Goal: Task Accomplishment & Management: Complete application form

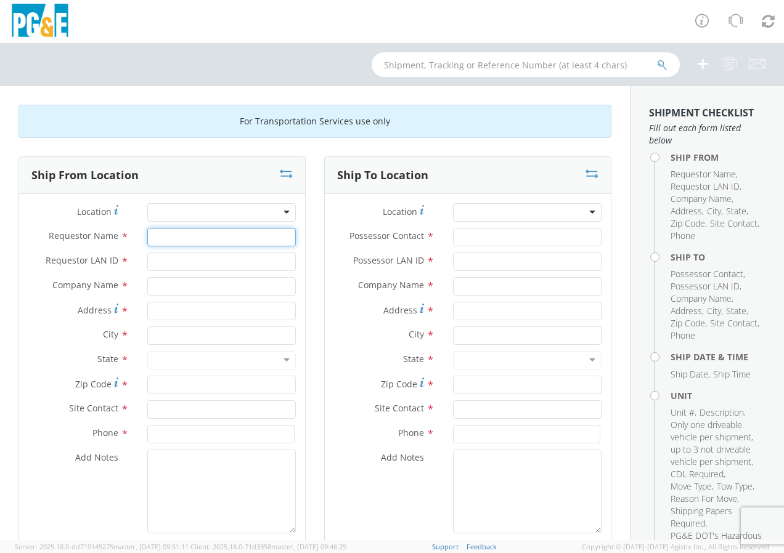
click at [160, 237] on input "Requestor Name *" at bounding box center [221, 237] width 149 height 18
type input "[PERSON_NAME]"
type input "d419"
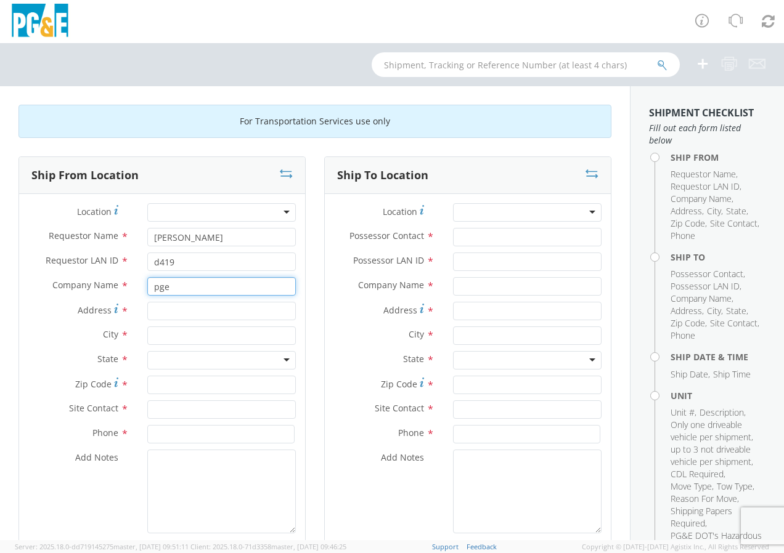
type input "pge"
type input "14780"
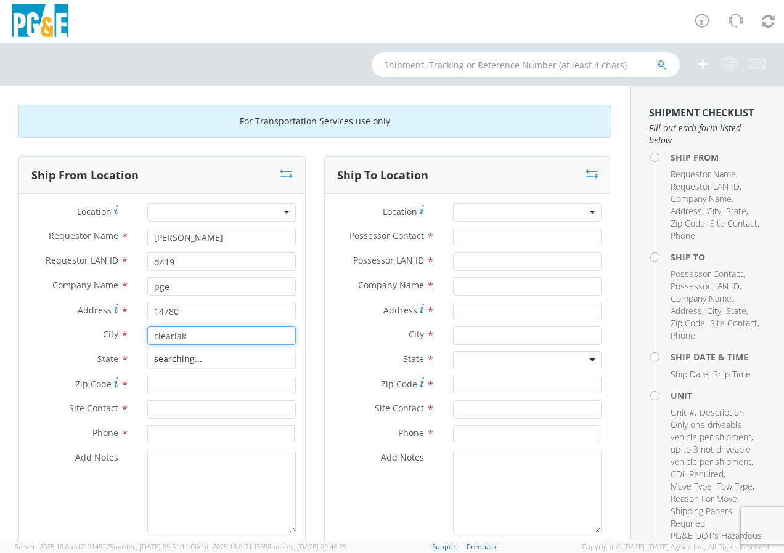
type input "clearlake"
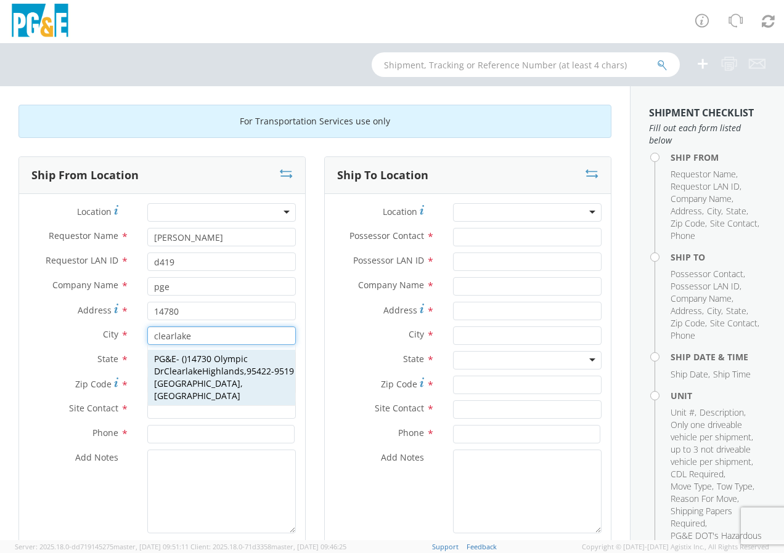
click at [202, 372] on span "[GEOGRAPHIC_DATA][PERSON_NAME]" at bounding box center [201, 365] width 94 height 24
type input "PG&E"
type input "14730 Olympic Dr"
type input "[GEOGRAPHIC_DATA]"
type input "95422-9519"
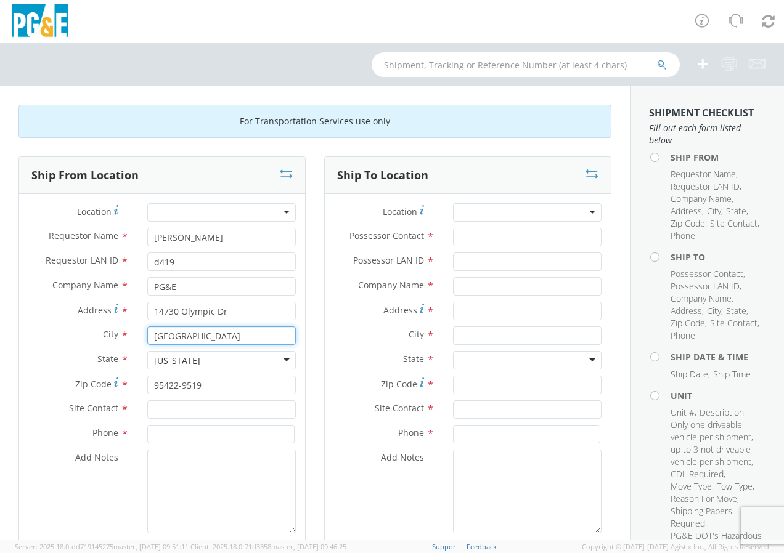
type input "[GEOGRAPHIC_DATA]"
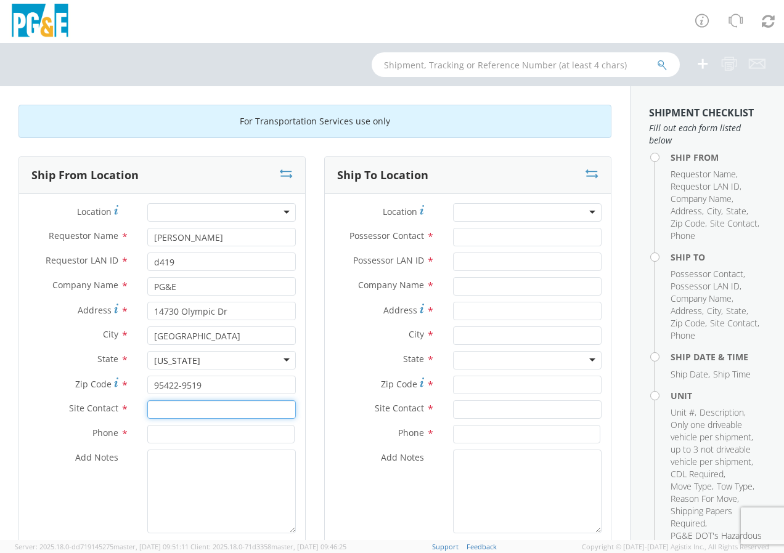
click at [153, 411] on input "text" at bounding box center [221, 410] width 149 height 18
type input "[PERSON_NAME]"
type input "7074833703"
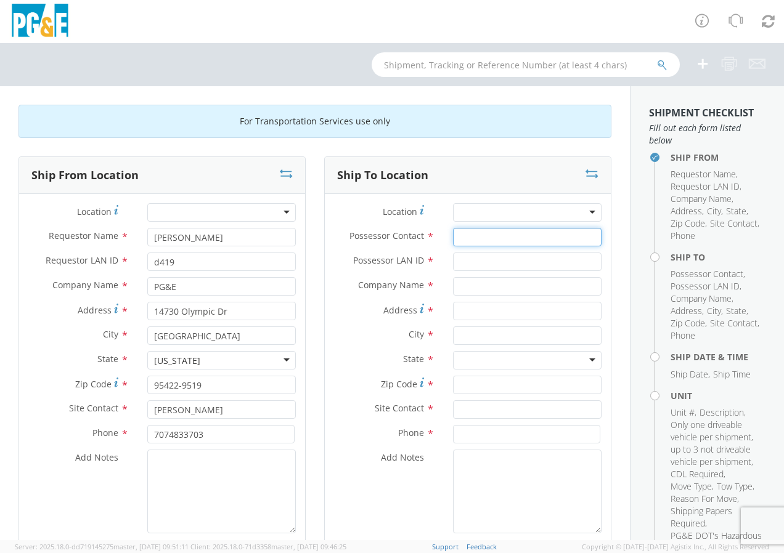
click at [460, 238] on input "Possessor Contact *" at bounding box center [527, 237] width 149 height 18
type input "[PERSON_NAME]"
type input "d419"
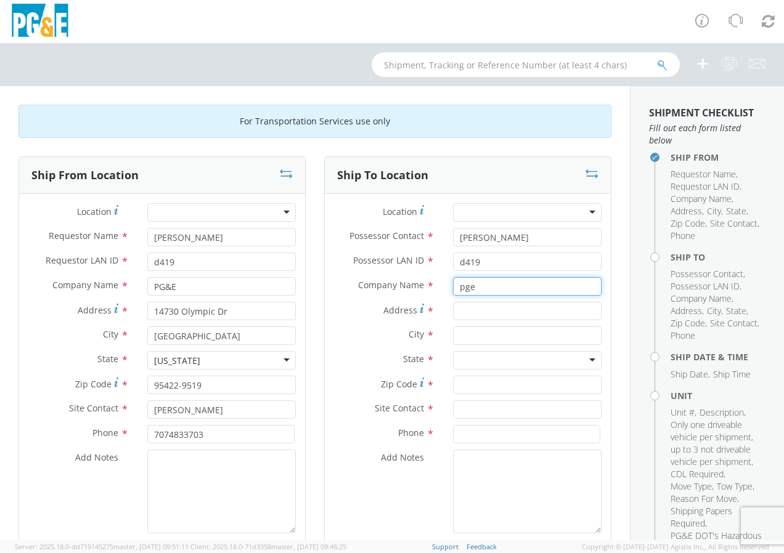
type input "pge"
type input "1575"
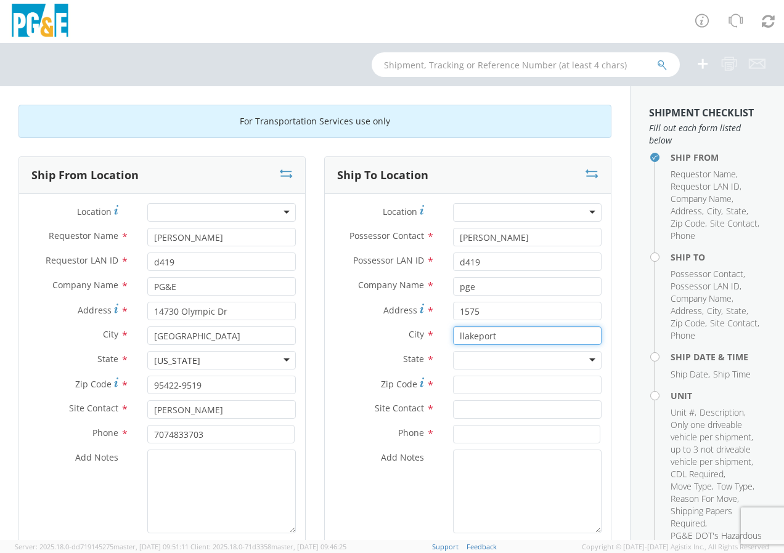
click at [457, 335] on input "llakeport" at bounding box center [527, 336] width 149 height 18
type input "lakeport"
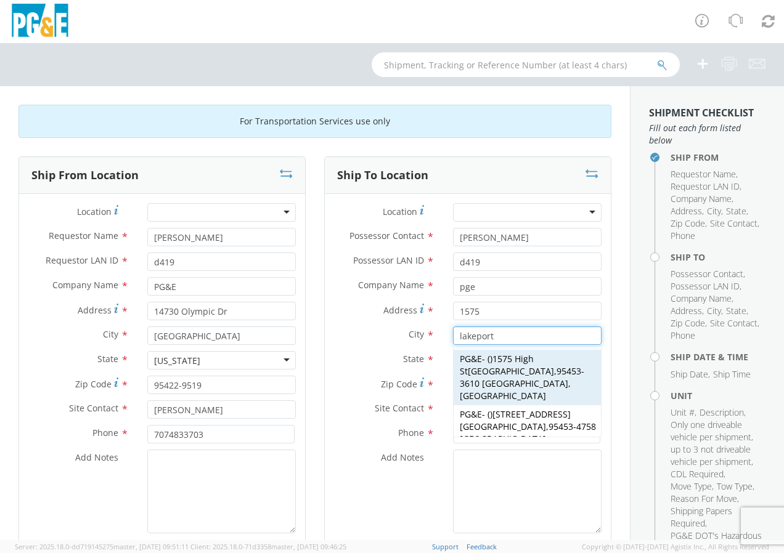
click at [507, 373] on span "95453-3610 [GEOGRAPHIC_DATA], [GEOGRAPHIC_DATA]" at bounding box center [522, 383] width 124 height 36
type input "PG&E"
type input "1575 High St"
type input "[GEOGRAPHIC_DATA]"
type input "95453-3610"
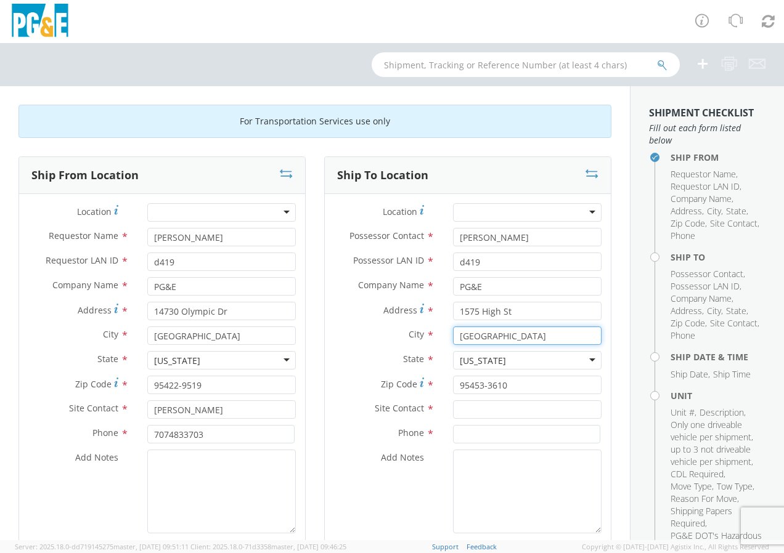
type input "[GEOGRAPHIC_DATA]"
click at [457, 412] on input "text" at bounding box center [527, 410] width 149 height 18
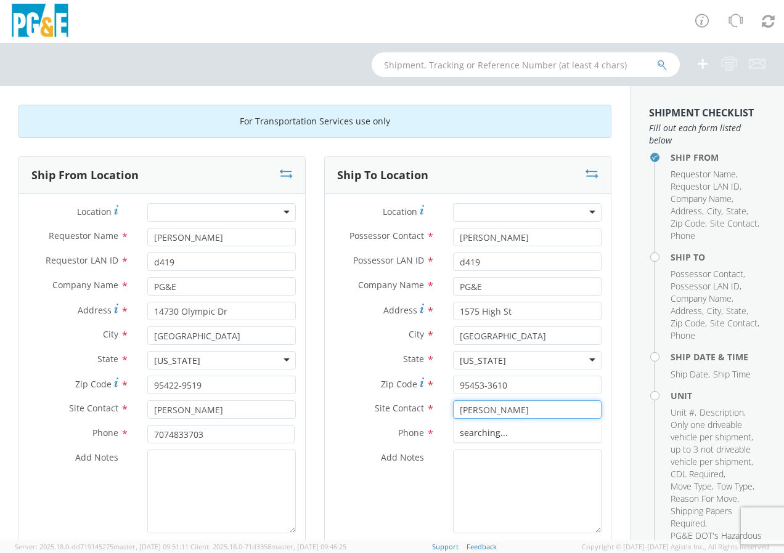
type input "[PERSON_NAME]"
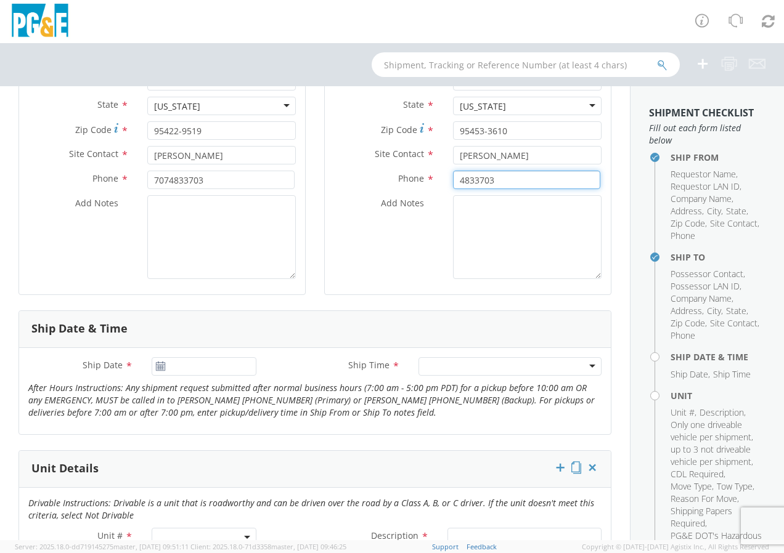
scroll to position [353, 0]
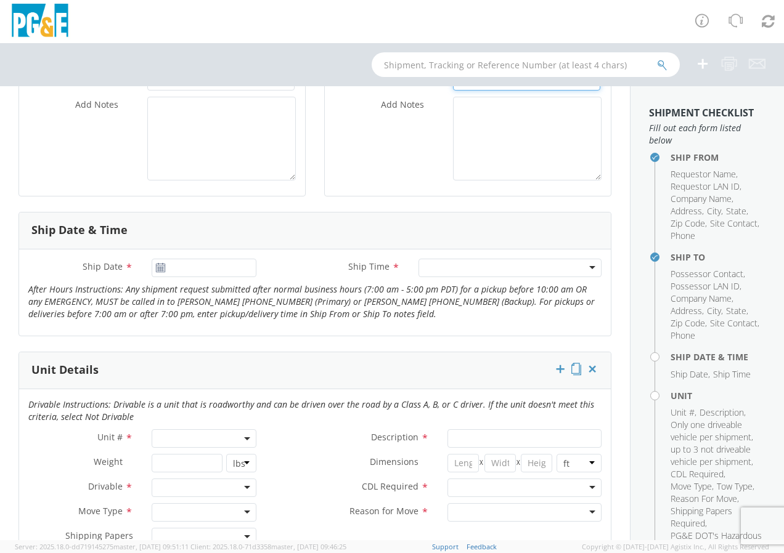
type input "4833703"
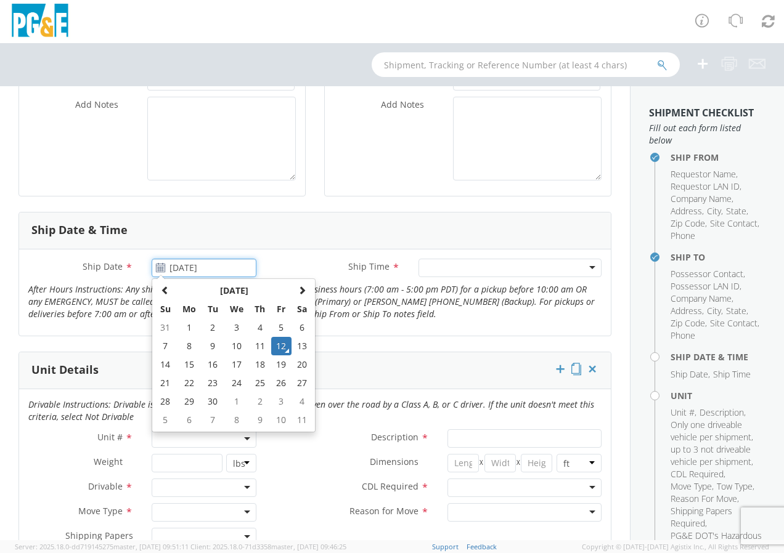
click at [160, 273] on input "[DATE]" at bounding box center [204, 268] width 105 height 18
click at [185, 365] on td "15" at bounding box center [189, 365] width 26 height 18
type input "[DATE]"
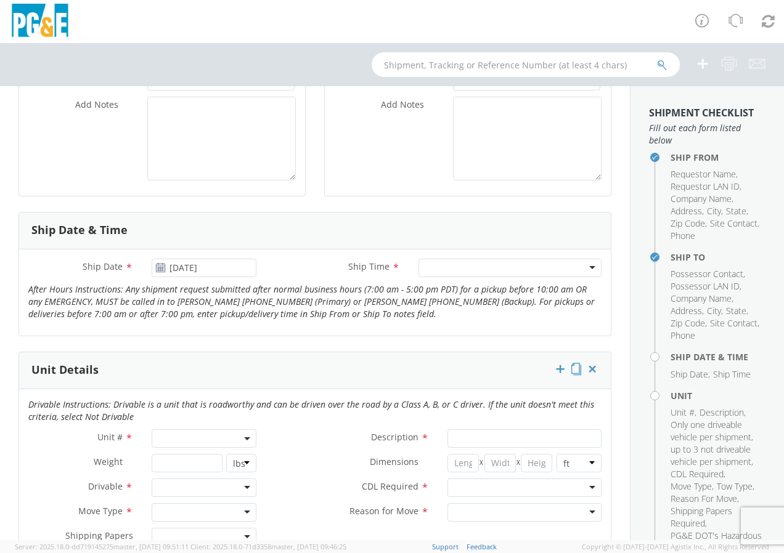
click at [438, 267] on div at bounding box center [509, 268] width 183 height 18
click at [166, 442] on span at bounding box center [204, 438] width 105 height 18
click at [174, 457] on input "search" at bounding box center [203, 459] width 97 height 18
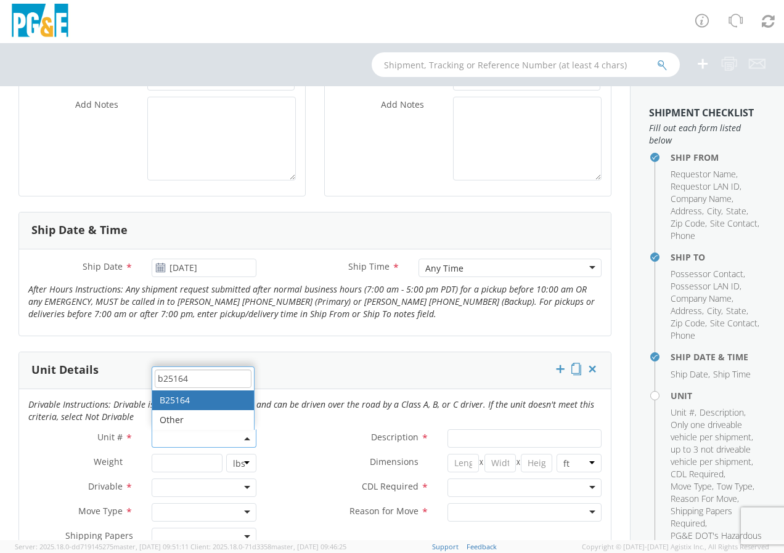
type input "b25164"
type input "TRUCK; TROUBLE W/AERIAL 4X4"
type input "19500"
select select "B25164"
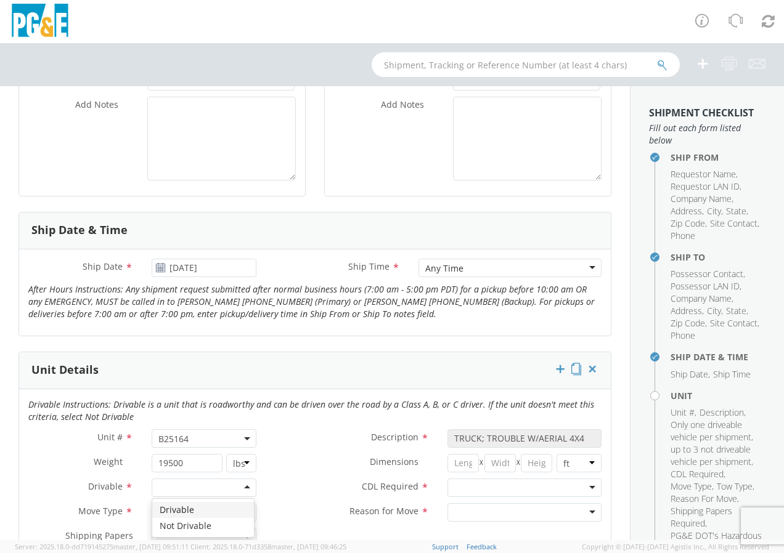
click at [240, 486] on div at bounding box center [204, 488] width 105 height 18
click at [241, 512] on div at bounding box center [204, 512] width 105 height 18
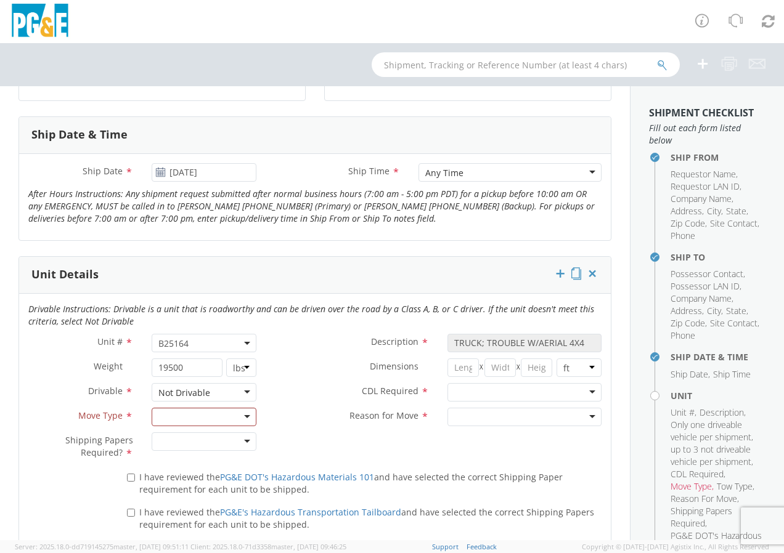
scroll to position [452, 0]
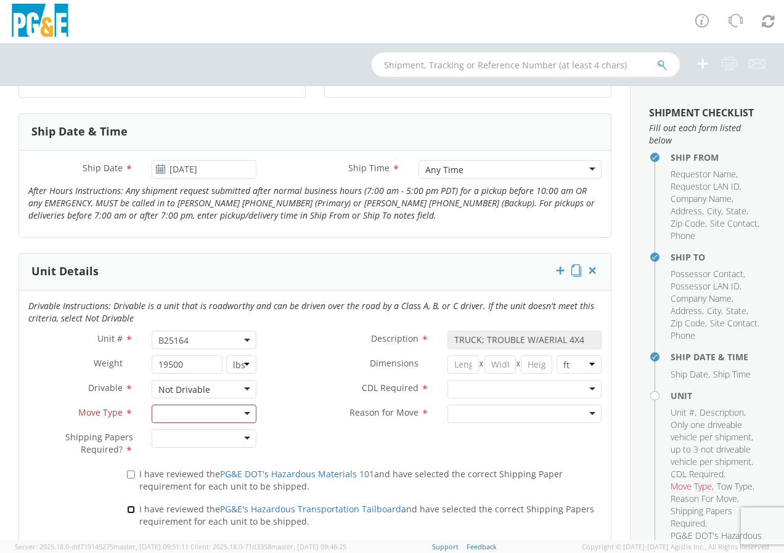
click at [127, 512] on input "I have reviewed the PG&E's Hazardous Transportation Tailboard and have selected…" at bounding box center [131, 510] width 8 height 8
checkbox input "true"
click at [127, 471] on input "I have reviewed the PG&E DOT's Hazardous Materials 101 and have selected the co…" at bounding box center [131, 475] width 8 height 8
checkbox input "true"
click at [241, 440] on div at bounding box center [204, 438] width 105 height 18
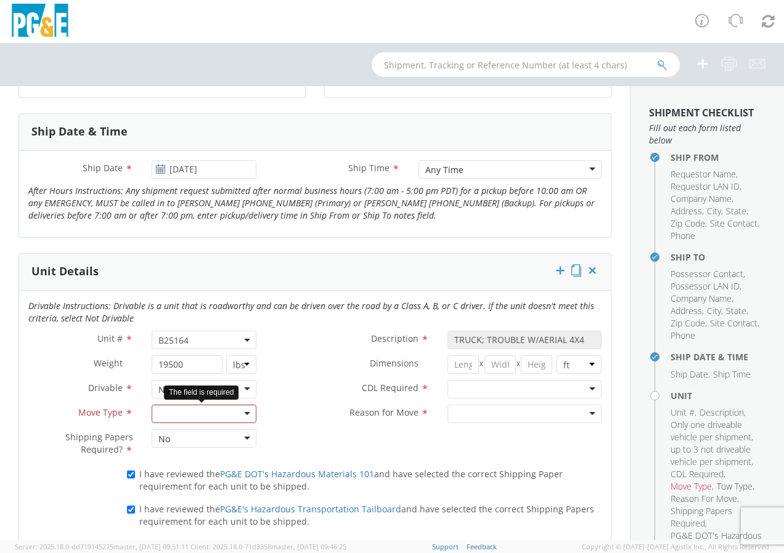
click at [248, 415] on div at bounding box center [204, 414] width 105 height 18
click at [580, 386] on div at bounding box center [524, 389] width 154 height 18
click at [585, 412] on div at bounding box center [524, 414] width 154 height 18
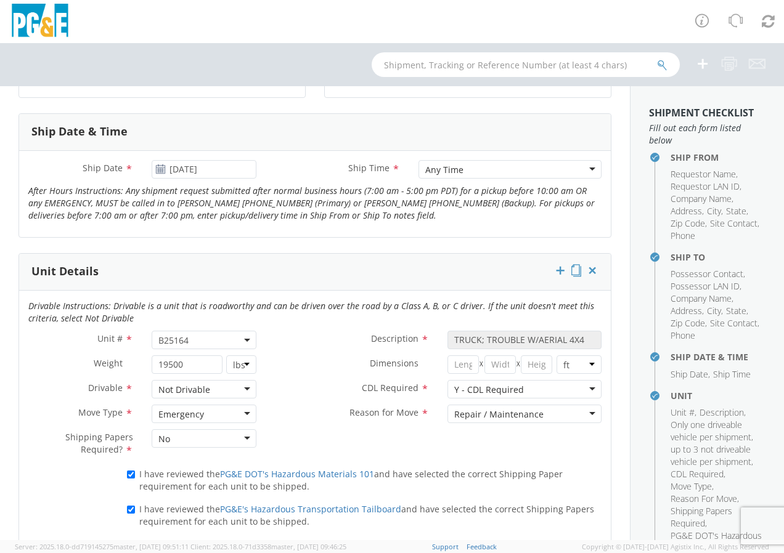
click at [630, 533] on aside "Shipment Checklist Fill out each form listed below Ship From Requestor Name , R…" at bounding box center [707, 313] width 154 height 454
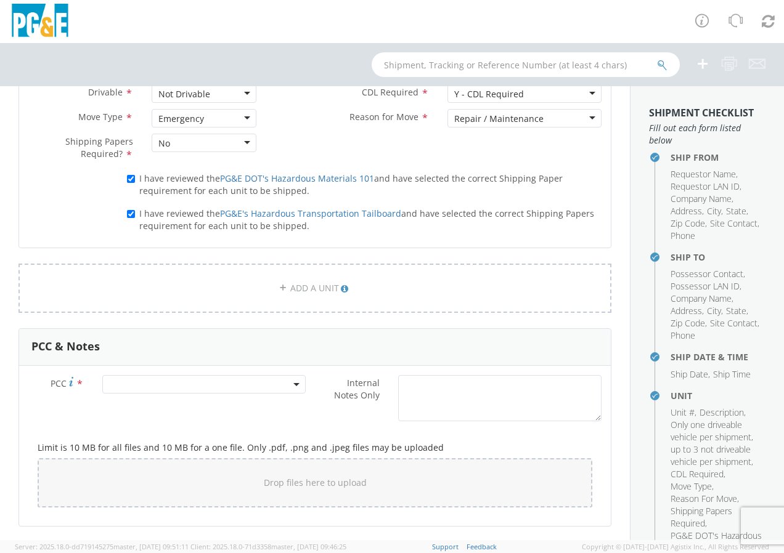
scroll to position [855, 0]
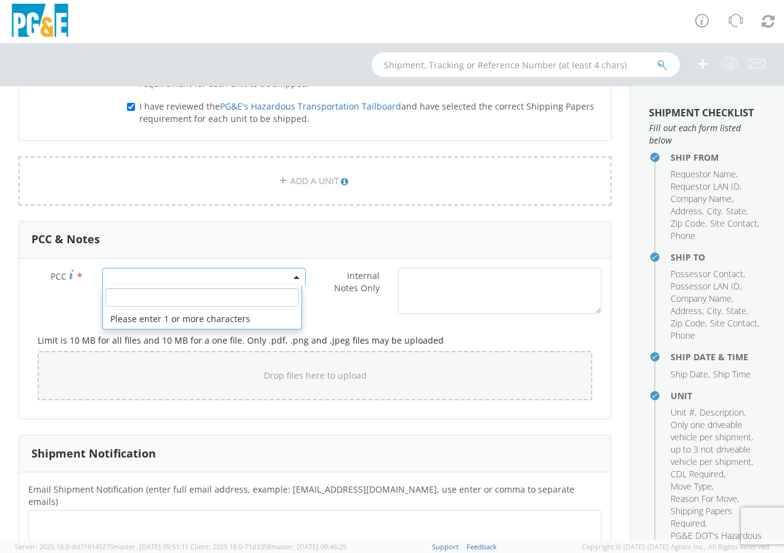
click at [112, 281] on span at bounding box center [203, 277] width 203 height 18
click at [112, 296] on input "number" at bounding box center [201, 297] width 193 height 18
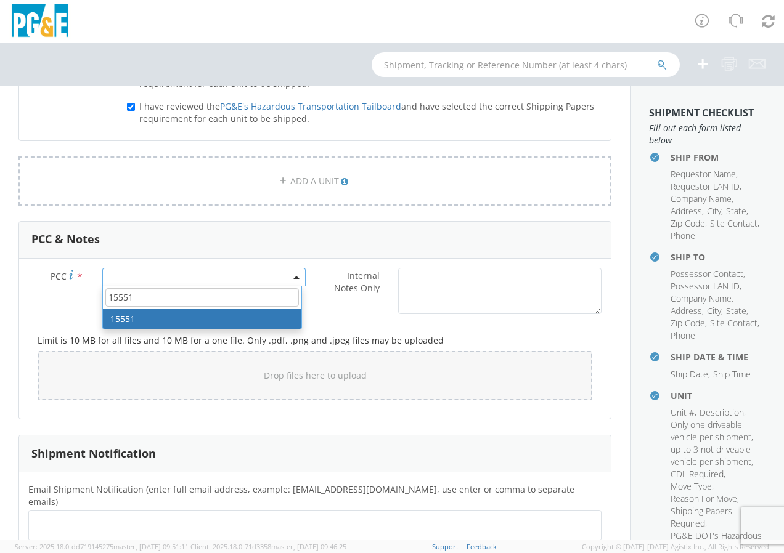
type input "15551"
select select "15551"
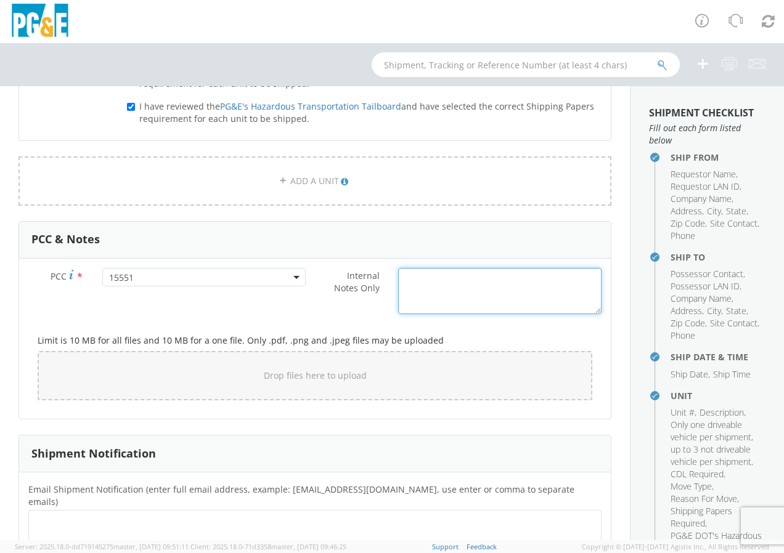
click at [408, 282] on textarea "Internal Notes Only *" at bounding box center [499, 291] width 203 height 46
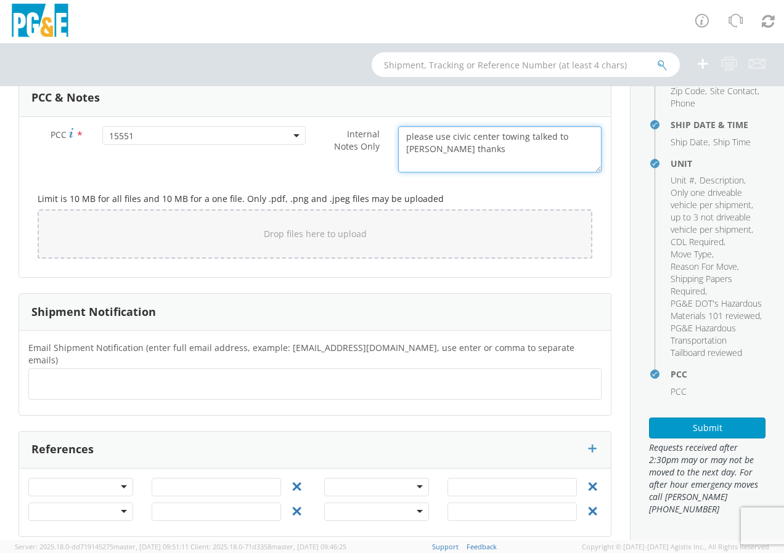
scroll to position [257, 0]
type textarea "please use civic center towing talked to [PERSON_NAME] thanks"
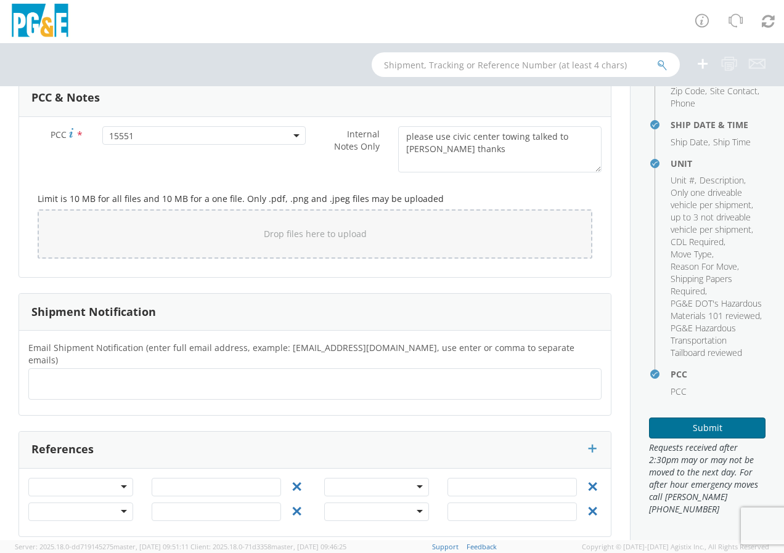
click at [707, 429] on button "Submit" at bounding box center [707, 428] width 116 height 21
